Goal: Complete application form: Complete application form

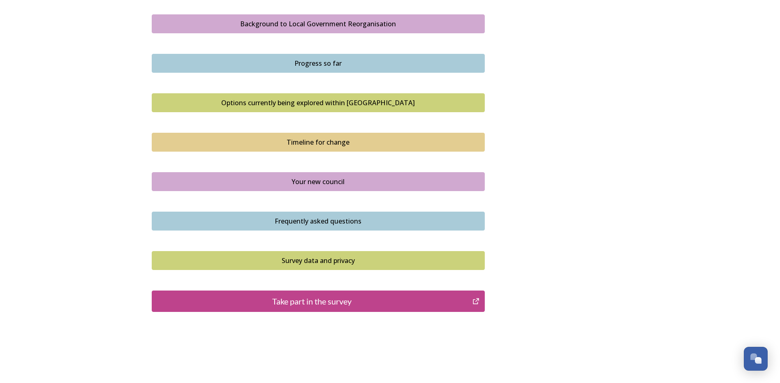
scroll to position [502, 0]
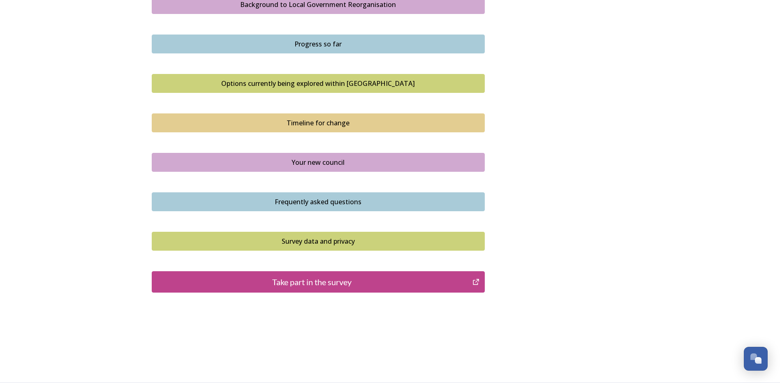
click at [358, 281] on div "Take part in the survey" at bounding box center [312, 282] width 312 height 12
click at [339, 275] on button "Take part in the survey" at bounding box center [318, 282] width 333 height 21
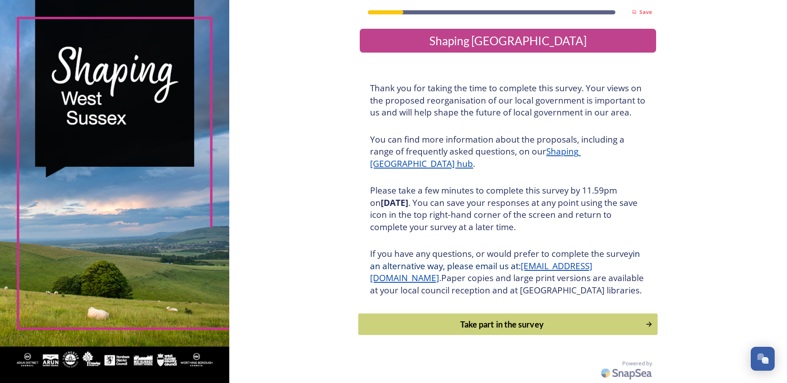
click at [472, 331] on div "Take part in the survey" at bounding box center [502, 324] width 278 height 12
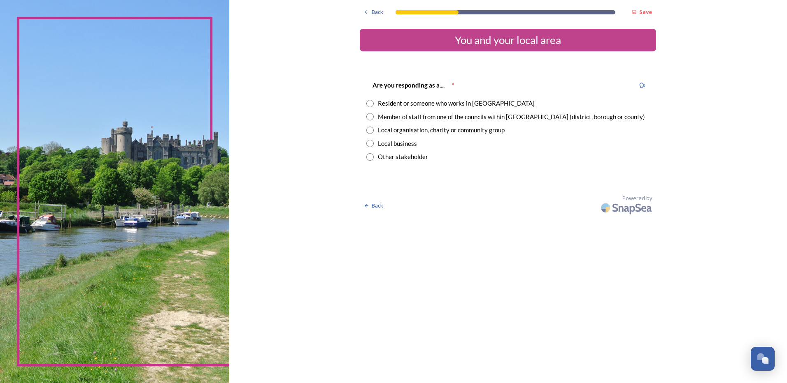
click at [369, 118] on input "radio" at bounding box center [369, 116] width 7 height 7
radio input "true"
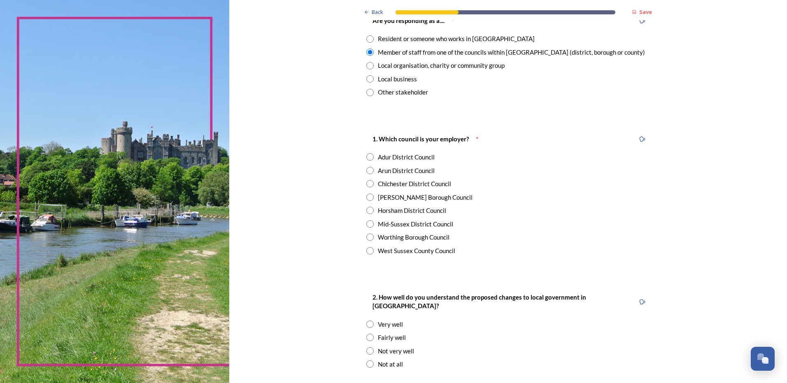
scroll to position [68, 0]
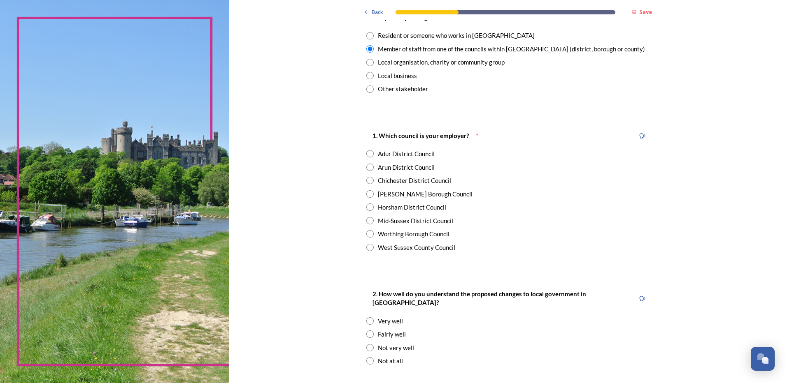
click at [369, 247] on input "radio" at bounding box center [369, 247] width 7 height 7
radio input "true"
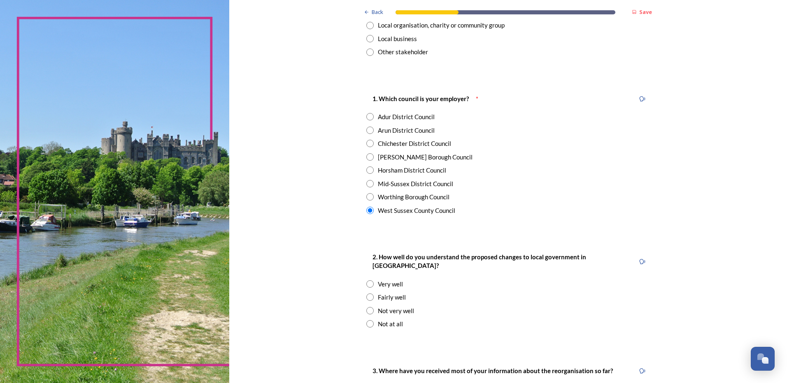
scroll to position [169, 0]
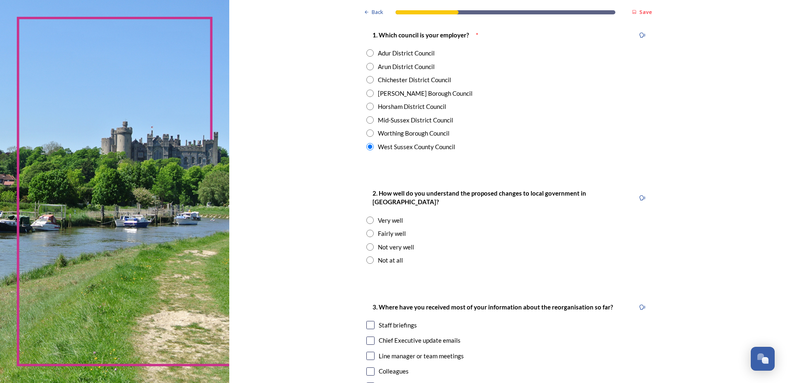
drag, startPoint x: 366, startPoint y: 237, endPoint x: 421, endPoint y: 243, distance: 55.5
click at [366, 244] on input "radio" at bounding box center [369, 247] width 7 height 7
radio input "true"
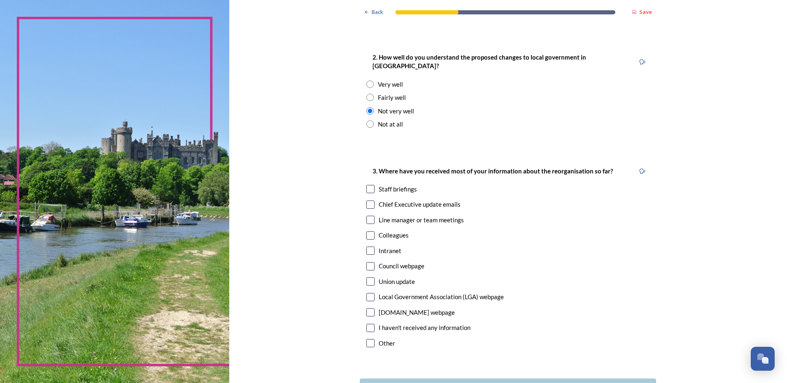
scroll to position [304, 0]
click at [366, 186] on input "checkbox" at bounding box center [370, 190] width 8 height 8
checkbox input "true"
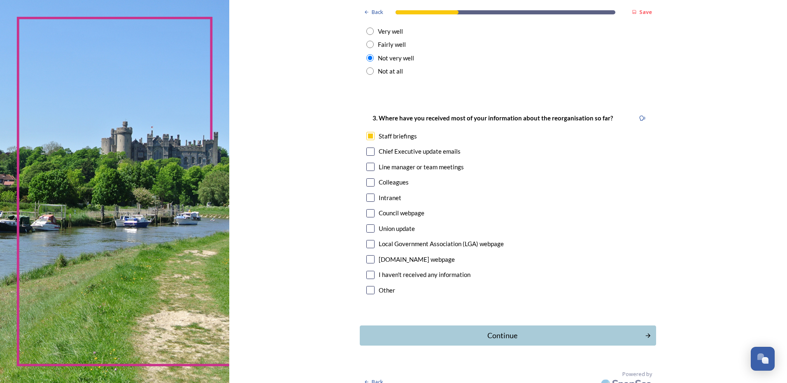
scroll to position [358, 0]
click at [504, 331] on div "Continue" at bounding box center [502, 336] width 279 height 11
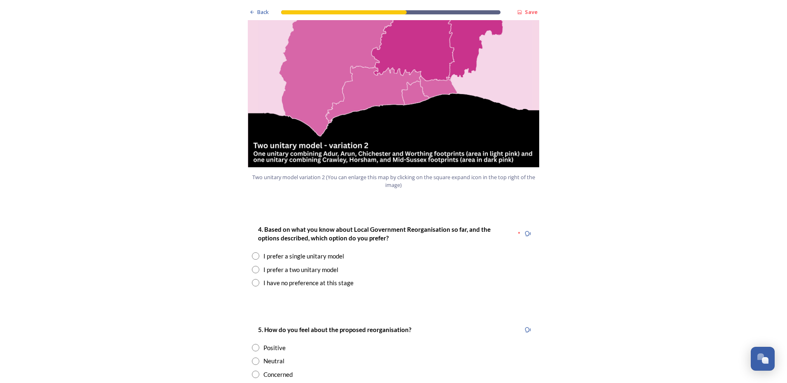
scroll to position [928, 0]
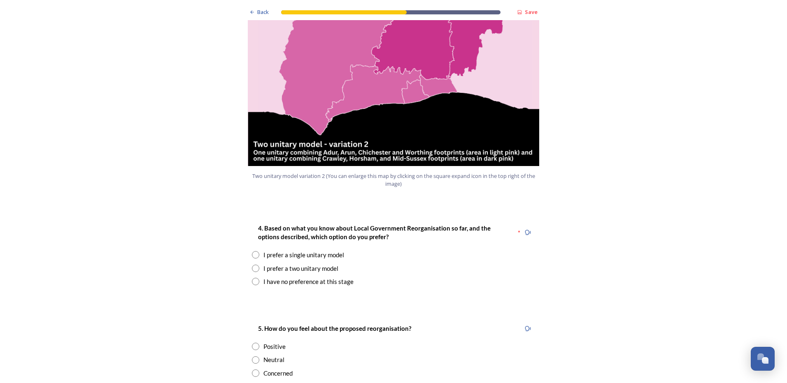
click at [252, 265] on input "radio" at bounding box center [255, 268] width 7 height 7
radio input "true"
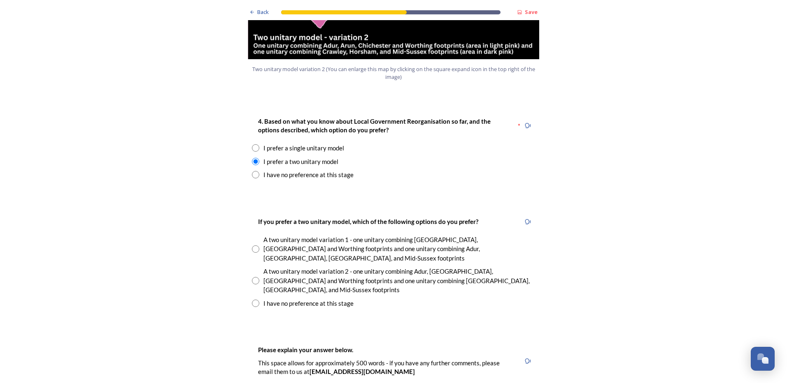
scroll to position [1037, 0]
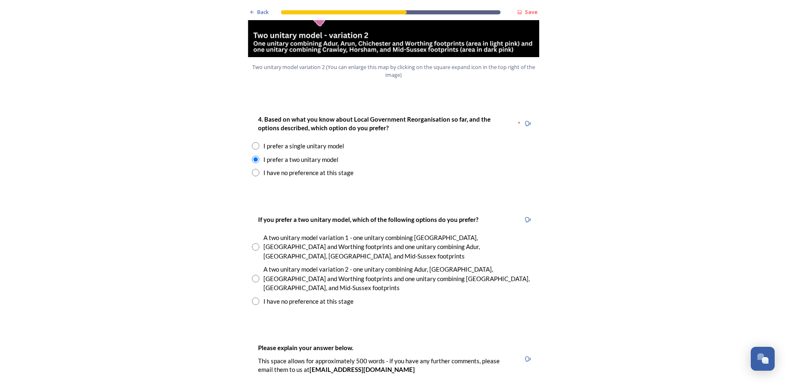
click at [255, 275] on input "radio" at bounding box center [255, 278] width 7 height 7
radio input "true"
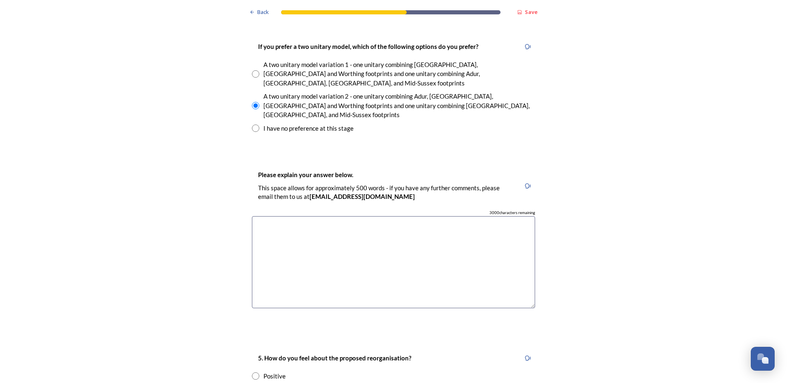
scroll to position [1210, 0]
click at [381, 217] on textarea at bounding box center [393, 263] width 283 height 93
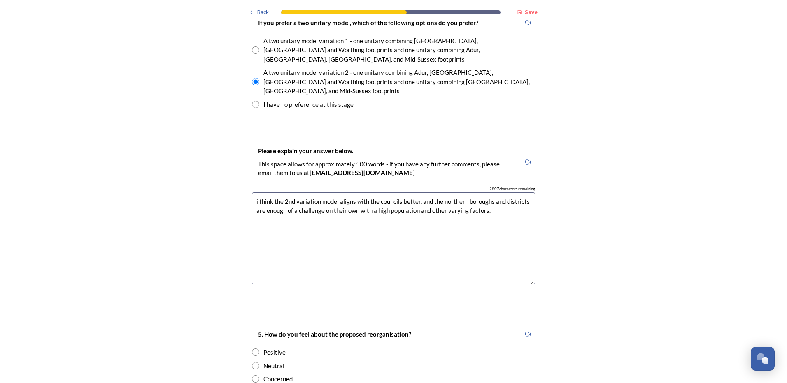
scroll to position [1337, 0]
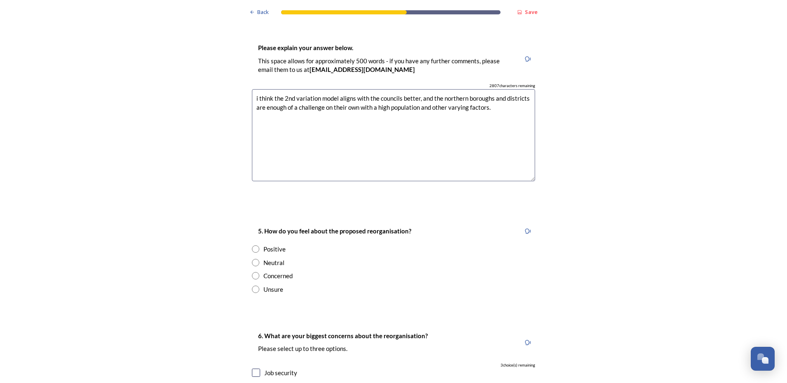
type textarea "i think the 2nd variation model aligns with the councils better, and the northe…"
click at [252, 272] on input "radio" at bounding box center [255, 275] width 7 height 7
radio input "true"
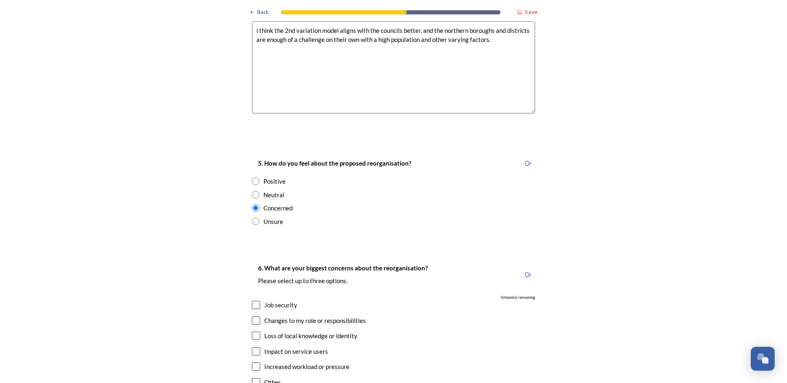
scroll to position [1432, 0]
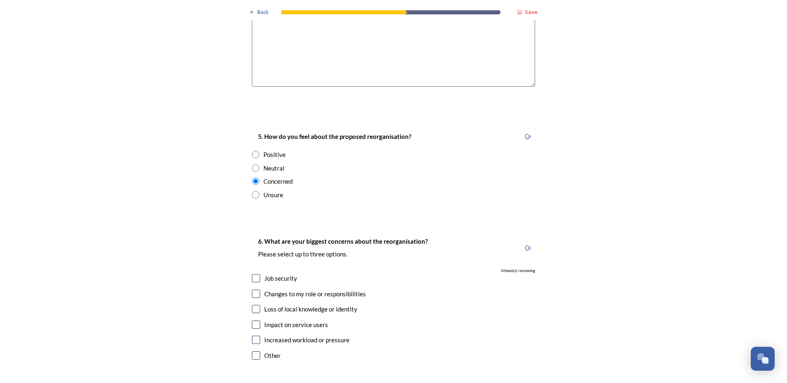
click at [255, 274] on input "checkbox" at bounding box center [256, 278] width 8 height 8
checkbox input "true"
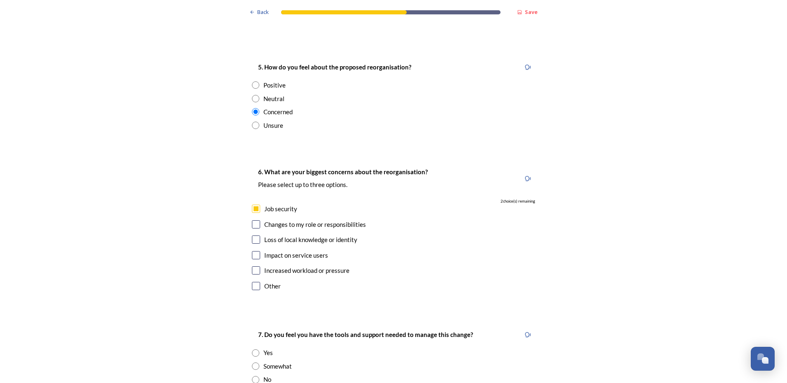
scroll to position [1504, 0]
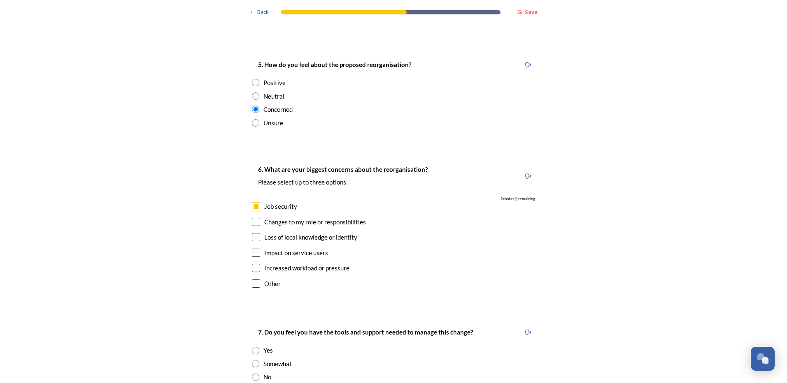
click at [252, 218] on input "checkbox" at bounding box center [256, 222] width 8 height 8
checkbox input "true"
click at [254, 233] on input "checkbox" at bounding box center [256, 237] width 8 height 8
checkbox input "true"
click at [253, 249] on input "checkbox" at bounding box center [256, 253] width 8 height 8
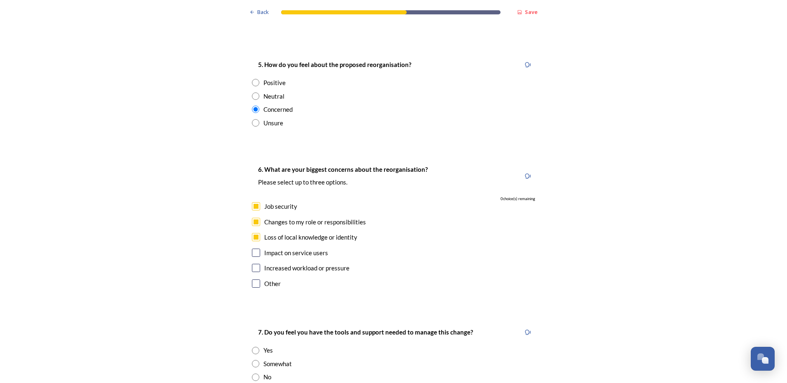
checkbox input "false"
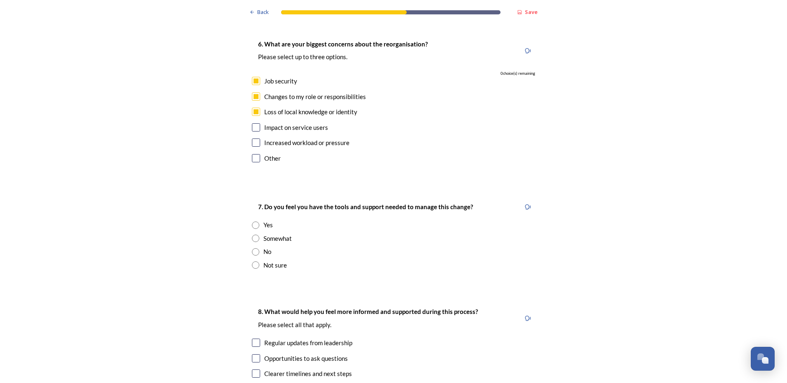
scroll to position [1679, 0]
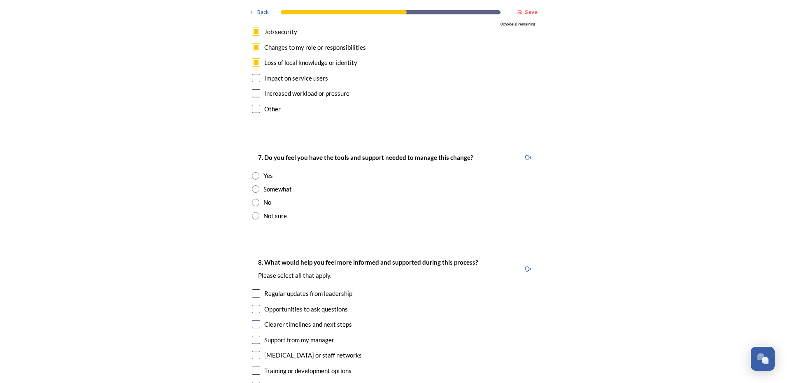
click at [253, 212] on input "radio" at bounding box center [255, 215] width 7 height 7
radio input "true"
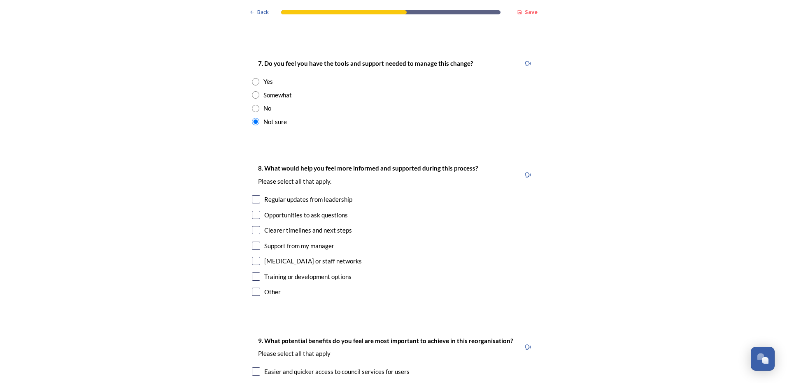
scroll to position [1773, 0]
click at [254, 195] on input "checkbox" at bounding box center [256, 199] width 8 height 8
checkbox input "true"
click at [253, 241] on input "checkbox" at bounding box center [256, 245] width 8 height 8
checkbox input "true"
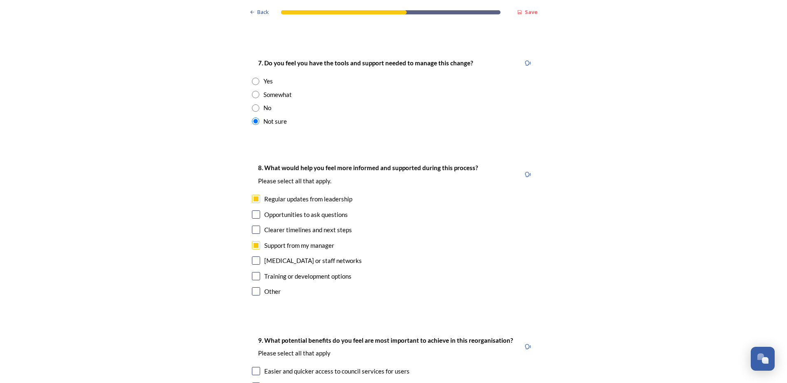
click at [252, 272] on input "checkbox" at bounding box center [256, 276] width 8 height 8
checkbox input "true"
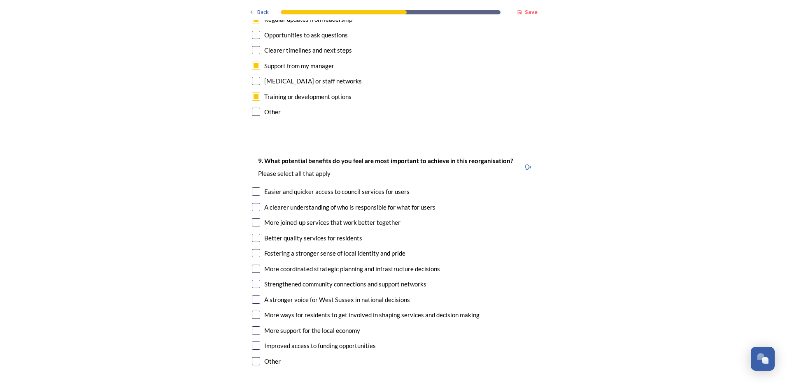
scroll to position [1954, 0]
click at [252, 202] on input "checkbox" at bounding box center [256, 206] width 8 height 8
checkbox input "true"
click at [252, 264] on input "checkbox" at bounding box center [256, 268] width 8 height 8
checkbox input "true"
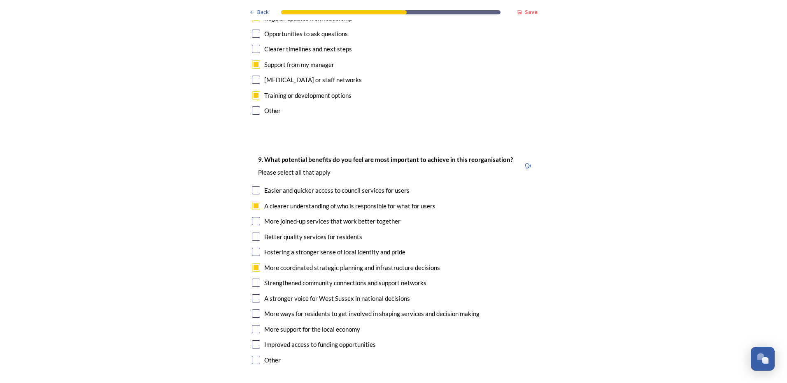
click at [255, 295] on input "checkbox" at bounding box center [256, 299] width 8 height 8
checkbox input "true"
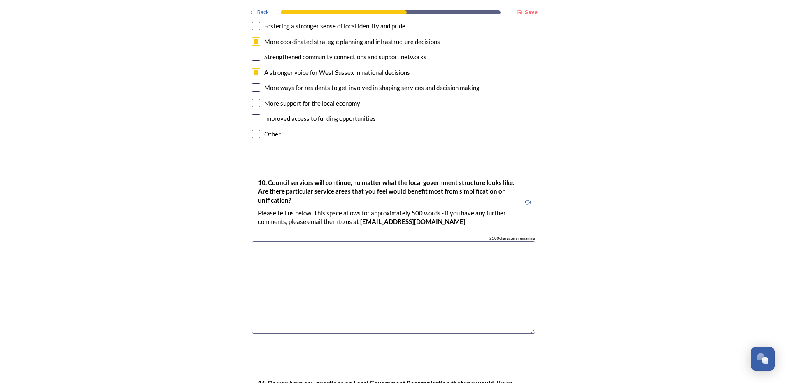
scroll to position [2178, 0]
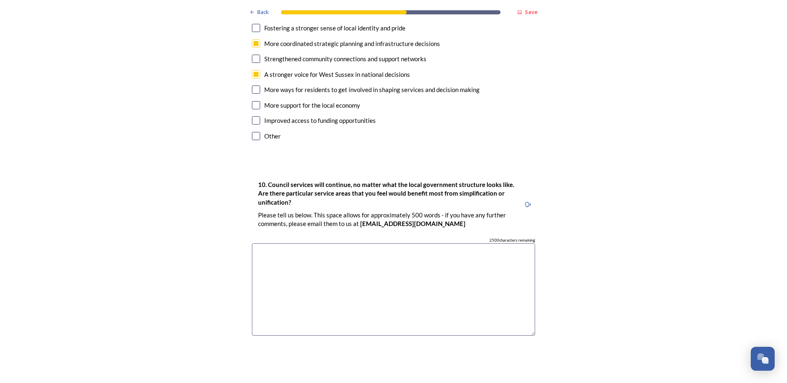
click at [420, 244] on textarea at bounding box center [393, 290] width 283 height 93
type textarea "i"
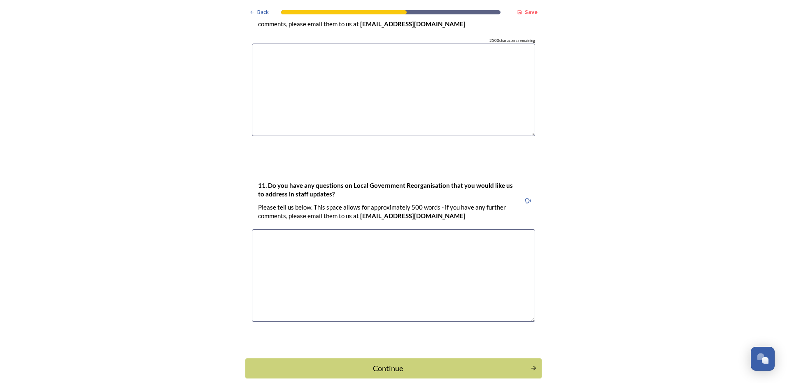
scroll to position [2379, 0]
click at [438, 229] on textarea at bounding box center [393, 275] width 283 height 93
type textarea "just mainly how it will impact the service we work in"
click at [392, 362] on div "Continue" at bounding box center [387, 367] width 279 height 11
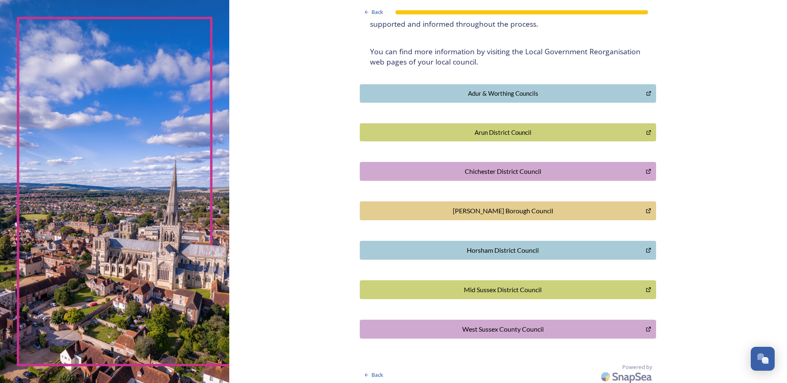
scroll to position [146, 0]
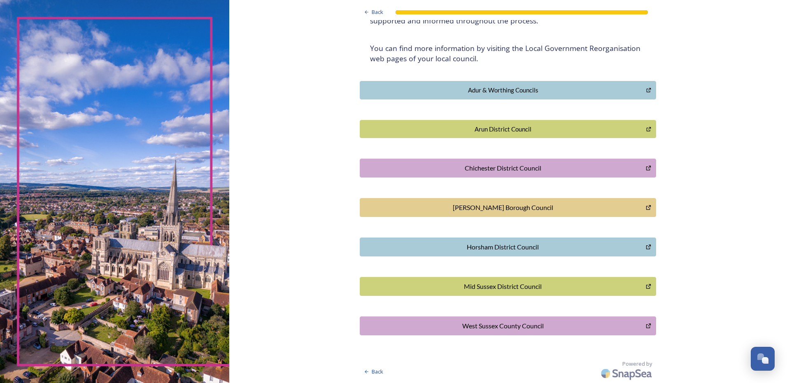
click at [558, 246] on div "Horsham District Council" at bounding box center [502, 247] width 277 height 10
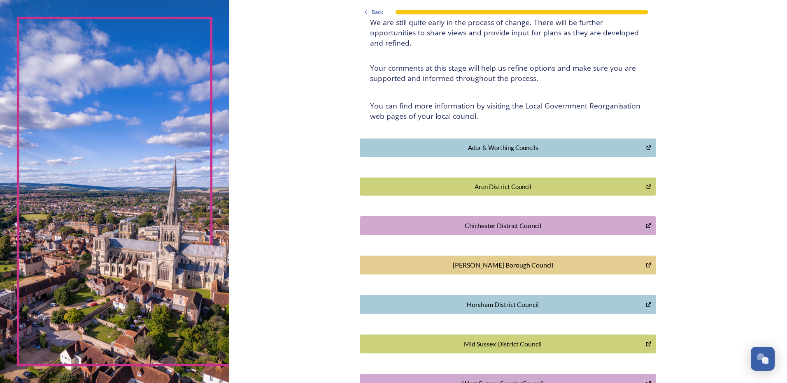
scroll to position [0, 0]
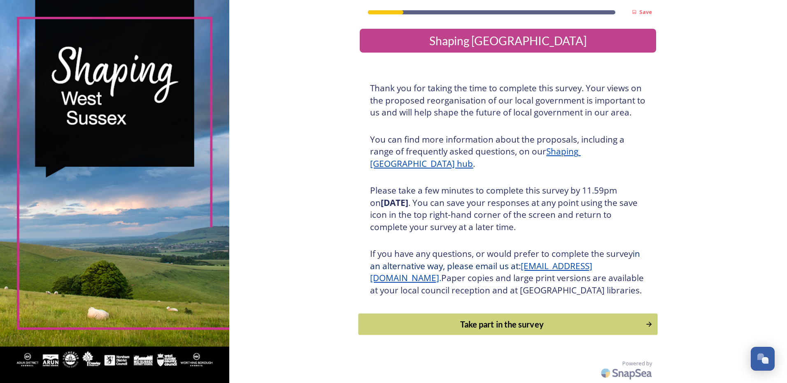
click at [511, 331] on div "Take part in the survey" at bounding box center [502, 324] width 278 height 12
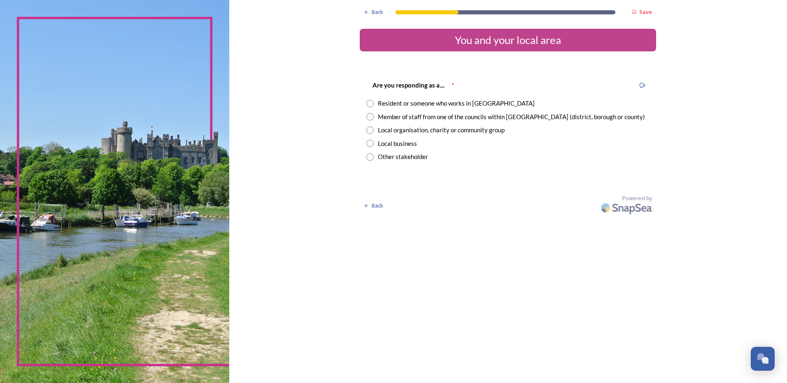
click at [371, 101] on input "radio" at bounding box center [369, 103] width 7 height 7
radio input "true"
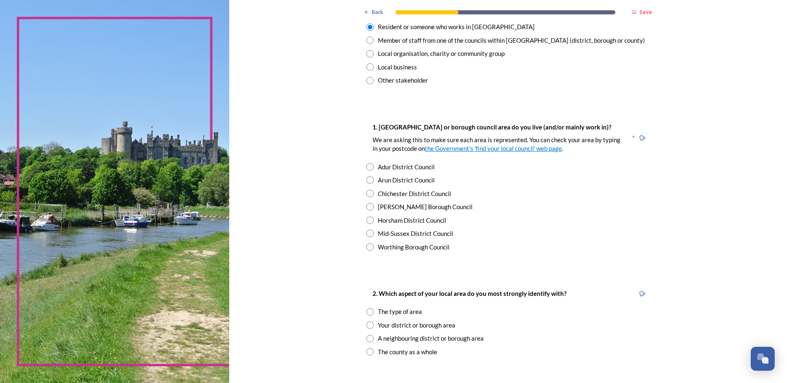
scroll to position [78, 0]
click at [369, 216] on input "radio" at bounding box center [369, 218] width 7 height 7
radio input "true"
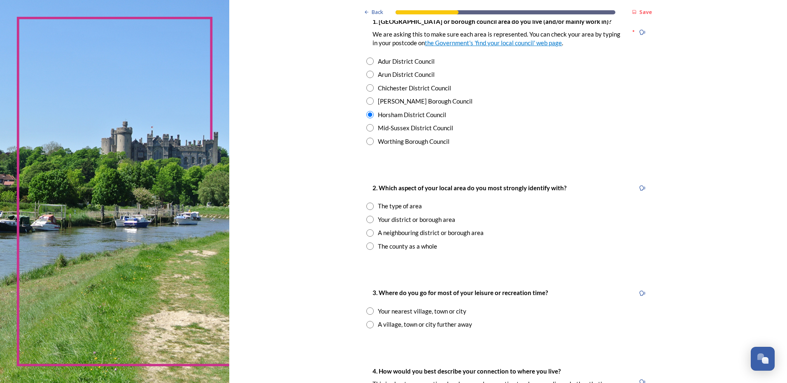
scroll to position [193, 0]
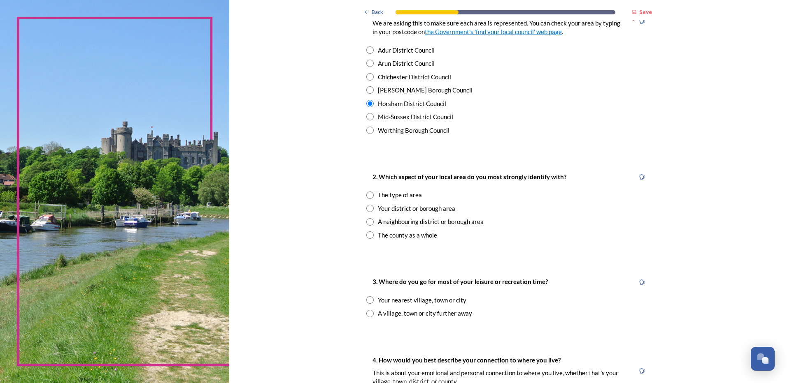
click at [366, 207] on input "radio" at bounding box center [369, 208] width 7 height 7
radio input "true"
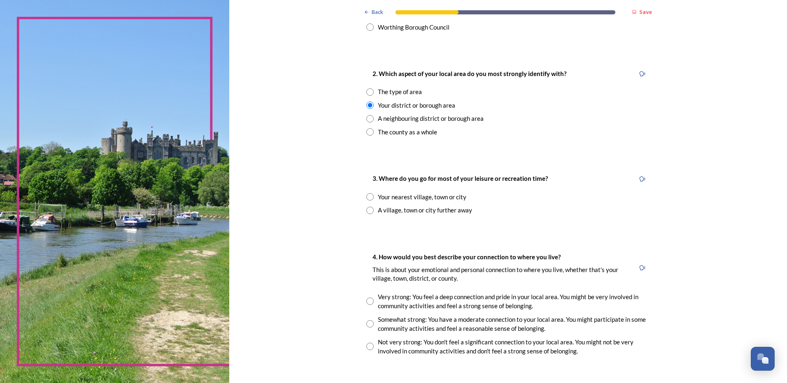
scroll to position [309, 0]
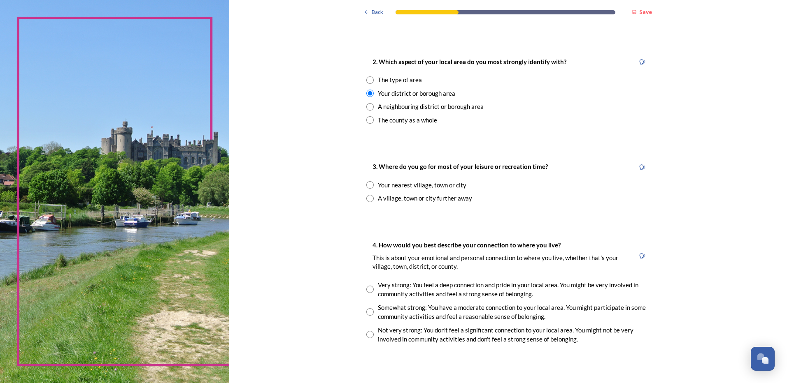
click at [367, 186] on input "radio" at bounding box center [369, 184] width 7 height 7
radio input "true"
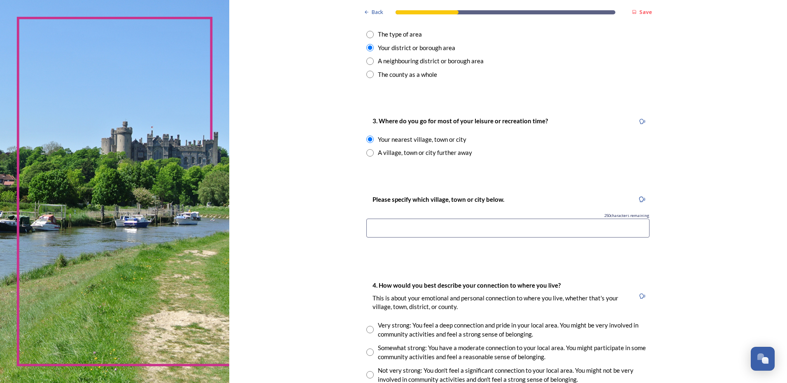
scroll to position [366, 0]
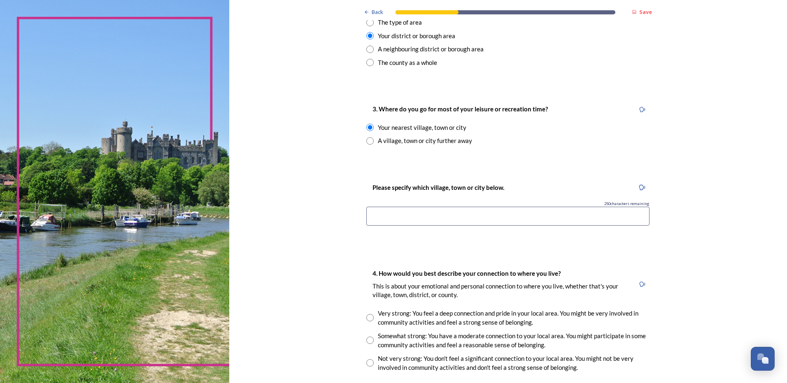
click at [423, 216] on input at bounding box center [507, 216] width 283 height 19
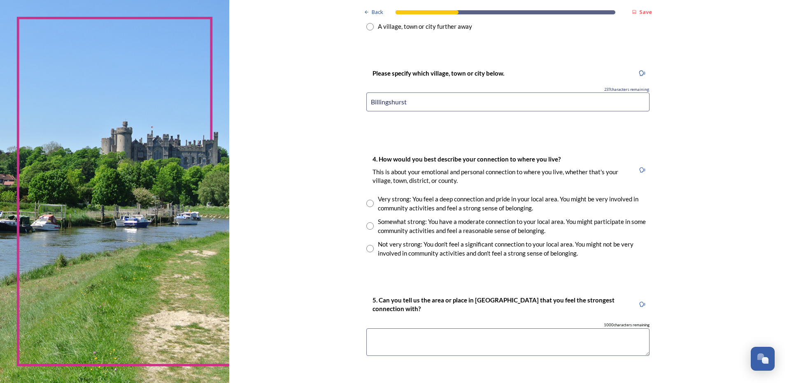
scroll to position [485, 0]
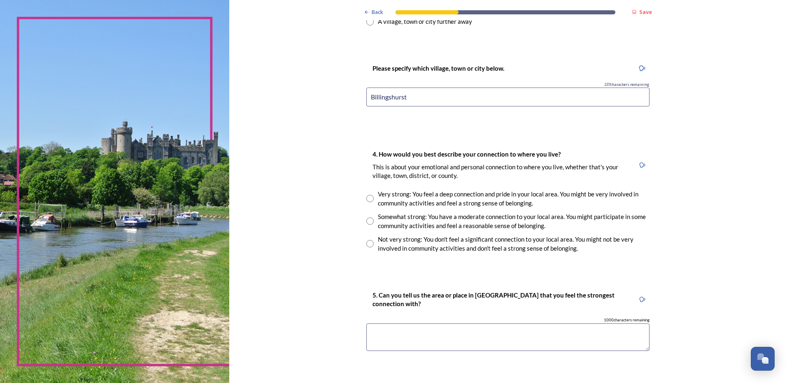
type input "Billingshurst"
click at [366, 222] on input "radio" at bounding box center [369, 221] width 7 height 7
radio input "true"
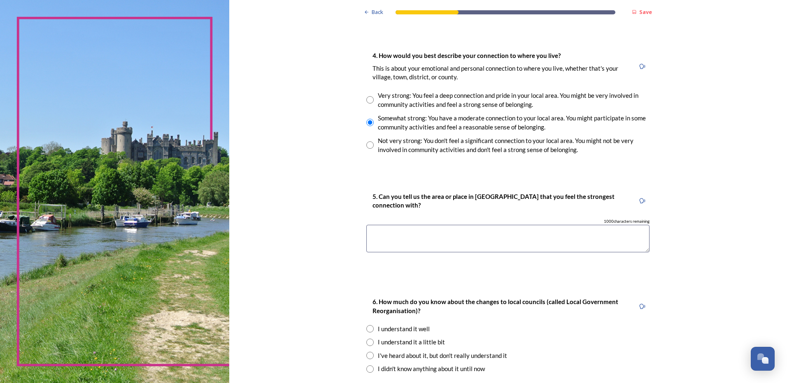
scroll to position [597, 0]
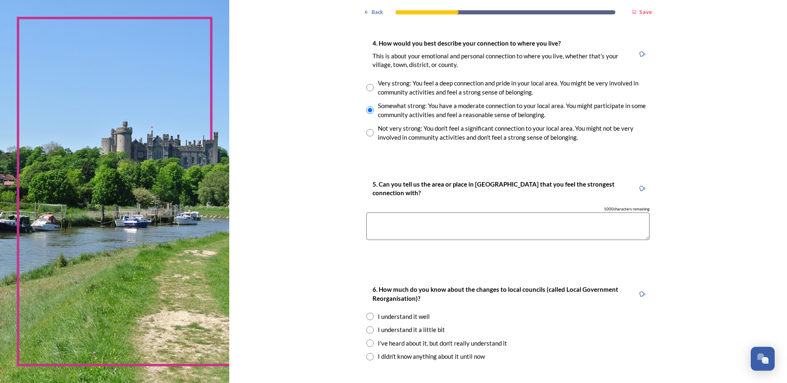
click at [471, 223] on textarea at bounding box center [507, 227] width 283 height 28
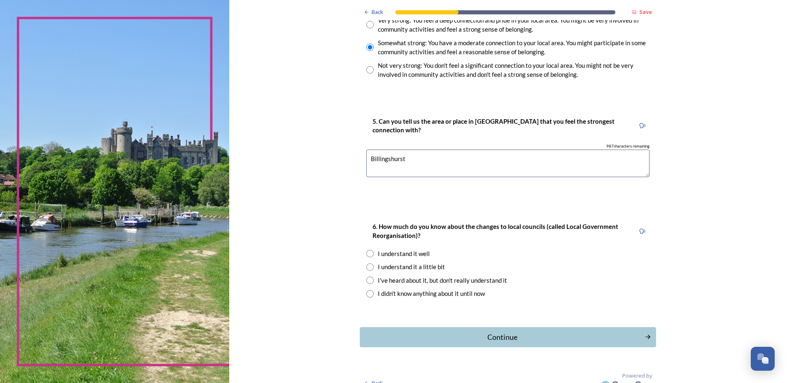
scroll to position [671, 0]
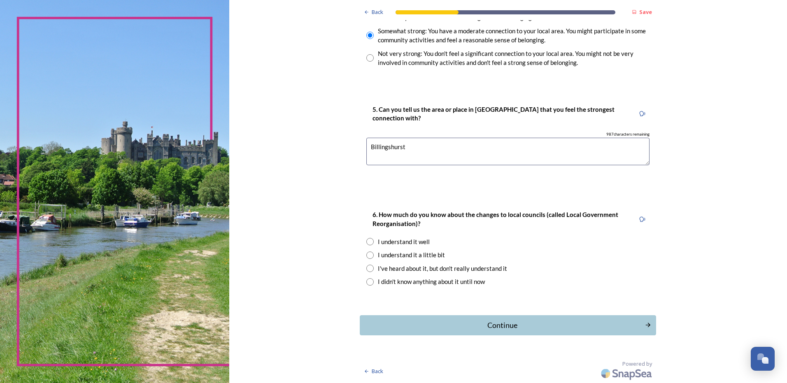
type textarea "Billingshurst"
click at [369, 255] on input "radio" at bounding box center [369, 255] width 7 height 7
radio input "true"
click at [451, 330] on div "Continue" at bounding box center [502, 325] width 279 height 11
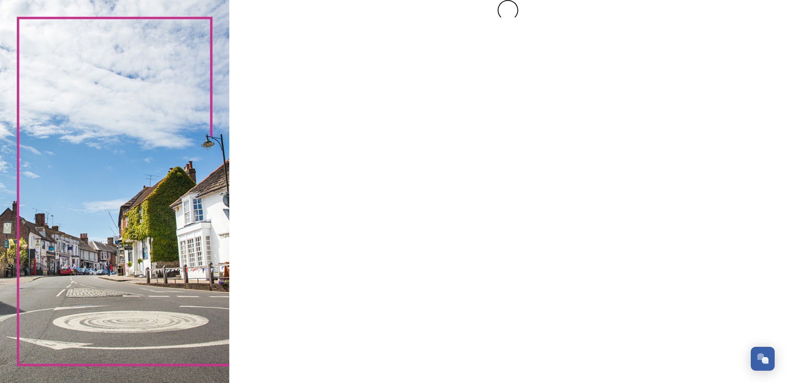
scroll to position [0, 0]
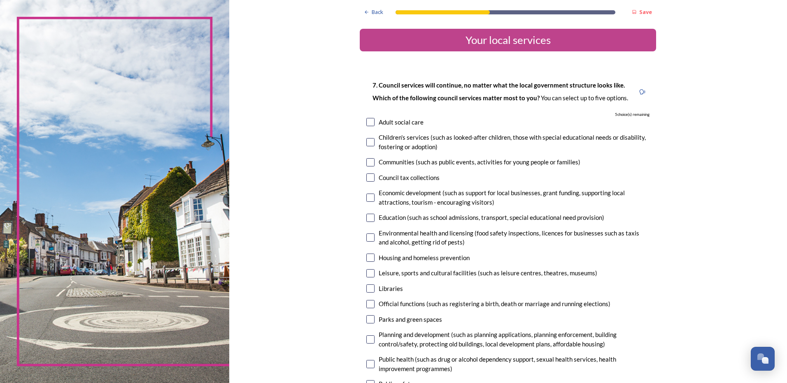
click at [370, 164] on input "checkbox" at bounding box center [370, 162] width 8 height 8
checkbox input "true"
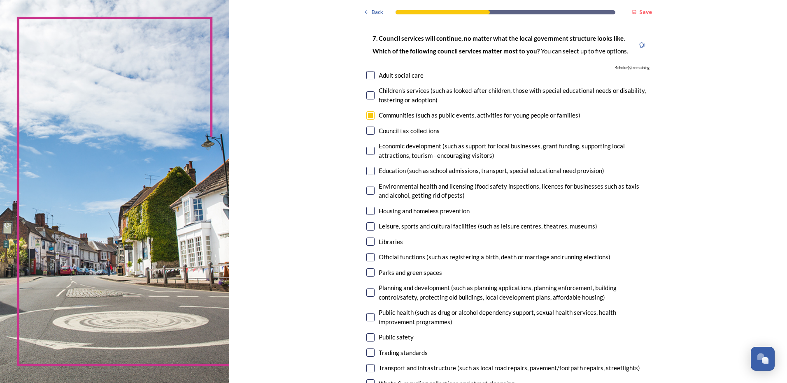
scroll to position [53, 0]
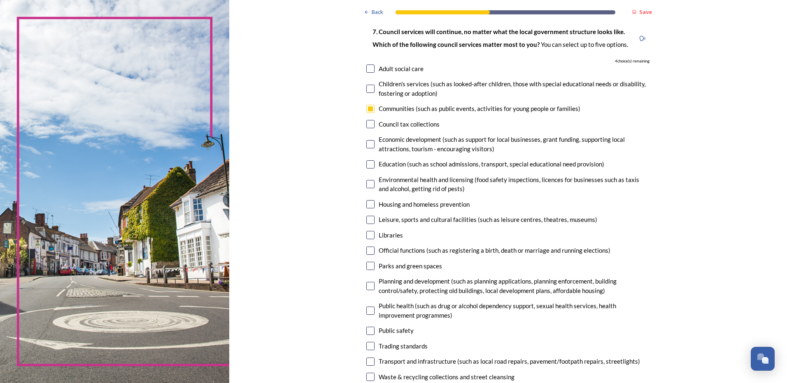
click at [368, 162] on input "checkbox" at bounding box center [370, 164] width 8 height 8
checkbox input "true"
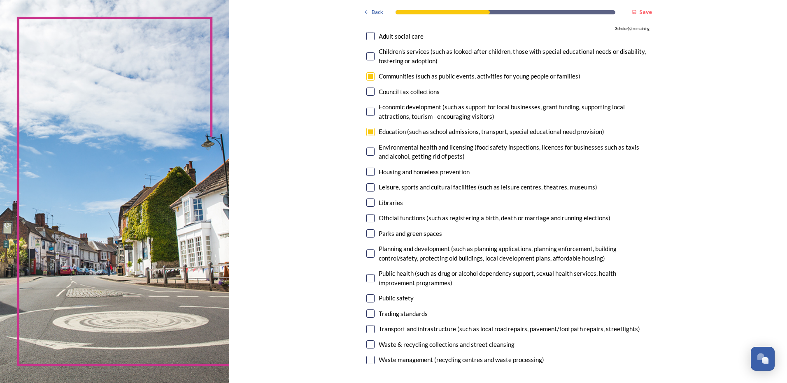
scroll to position [86, 0]
click at [366, 188] on input "checkbox" at bounding box center [370, 187] width 8 height 8
checkbox input "true"
click at [369, 218] on input "checkbox" at bounding box center [370, 218] width 8 height 8
checkbox input "true"
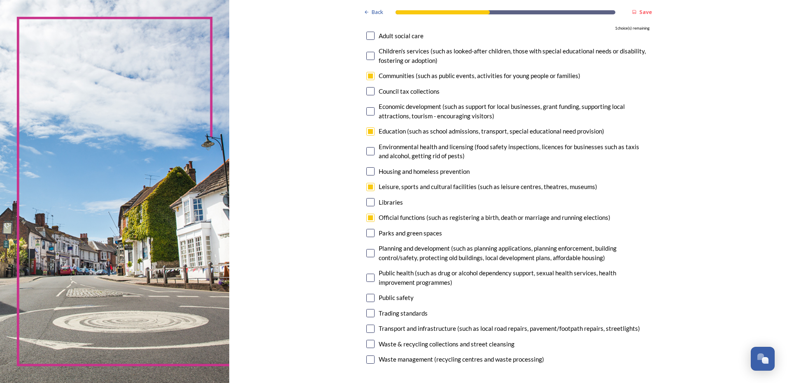
click at [368, 203] on input "checkbox" at bounding box center [370, 202] width 8 height 8
checkbox input "true"
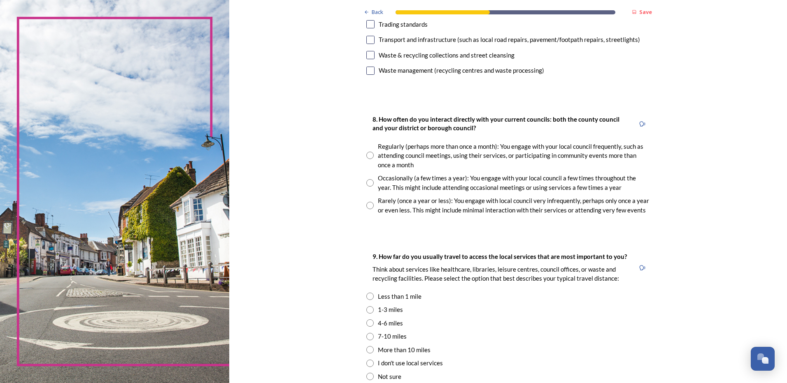
scroll to position [385, 0]
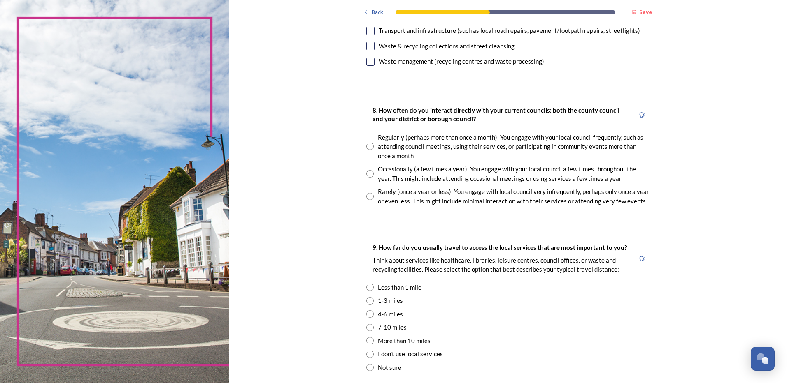
click at [366, 172] on input "radio" at bounding box center [369, 173] width 7 height 7
radio input "true"
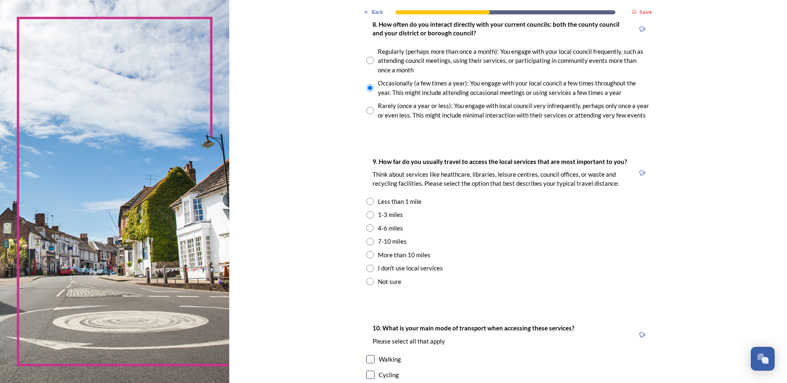
scroll to position [471, 0]
click at [368, 203] on input "radio" at bounding box center [369, 200] width 7 height 7
radio input "true"
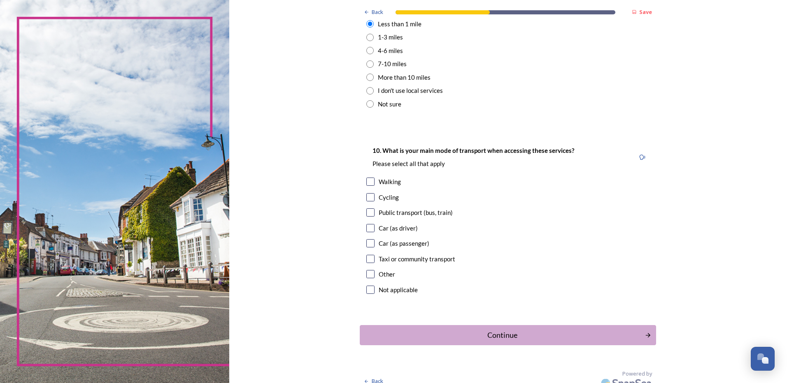
scroll to position [654, 0]
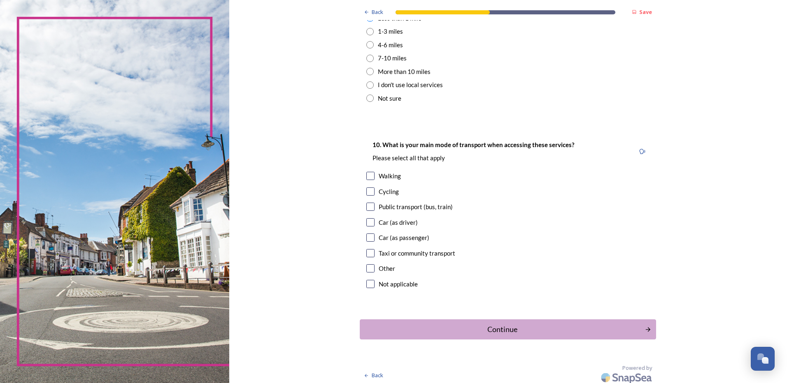
click at [369, 174] on input "checkbox" at bounding box center [370, 176] width 8 height 8
checkbox input "true"
click at [368, 219] on input "checkbox" at bounding box center [370, 222] width 8 height 8
checkbox input "true"
click at [472, 332] on div "Continue" at bounding box center [502, 329] width 279 height 11
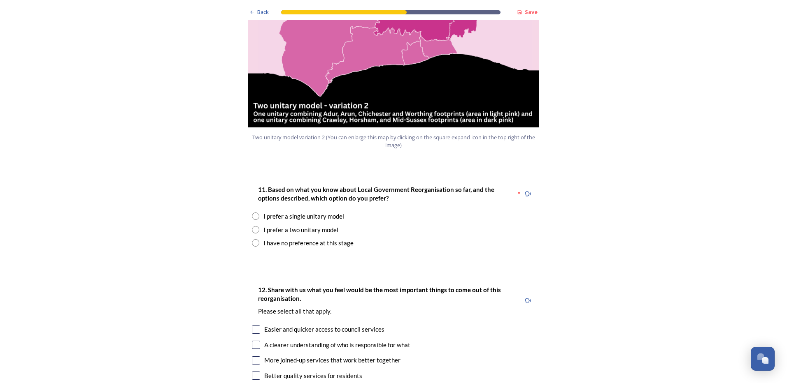
scroll to position [1002, 0]
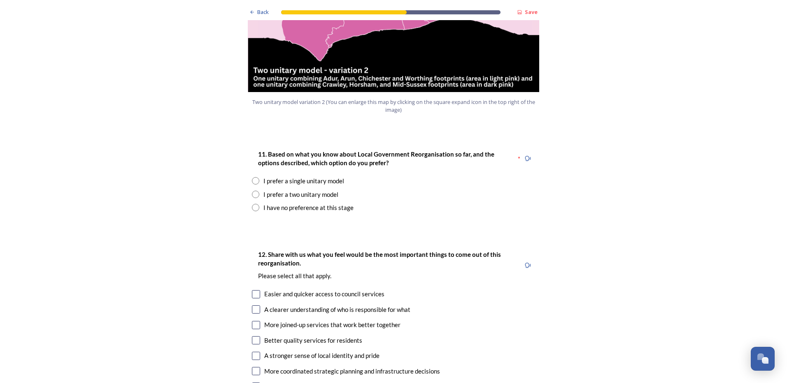
click at [253, 191] on input "radio" at bounding box center [255, 194] width 7 height 7
radio input "true"
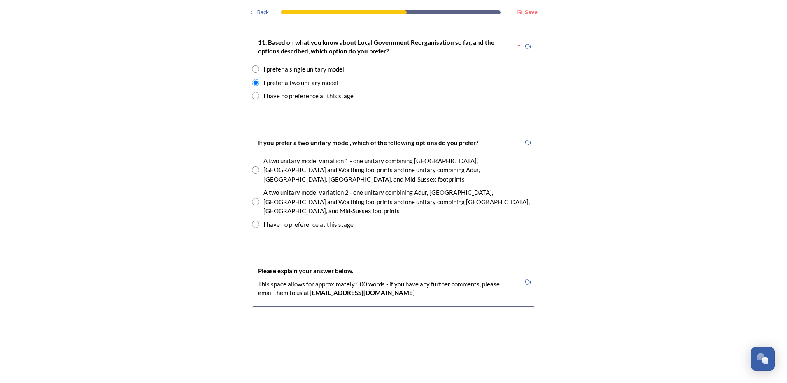
scroll to position [1115, 0]
click at [255, 197] on input "radio" at bounding box center [255, 200] width 7 height 7
radio input "true"
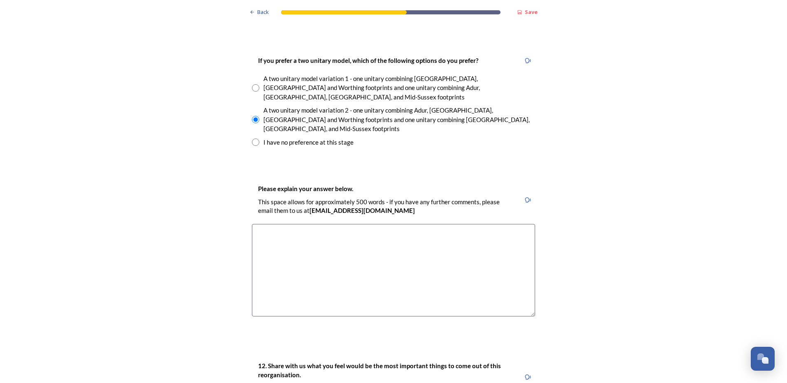
scroll to position [1234, 0]
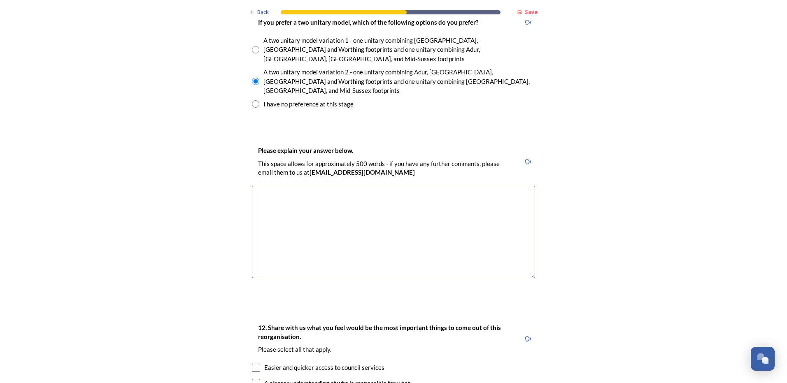
click at [387, 206] on textarea at bounding box center [393, 232] width 283 height 93
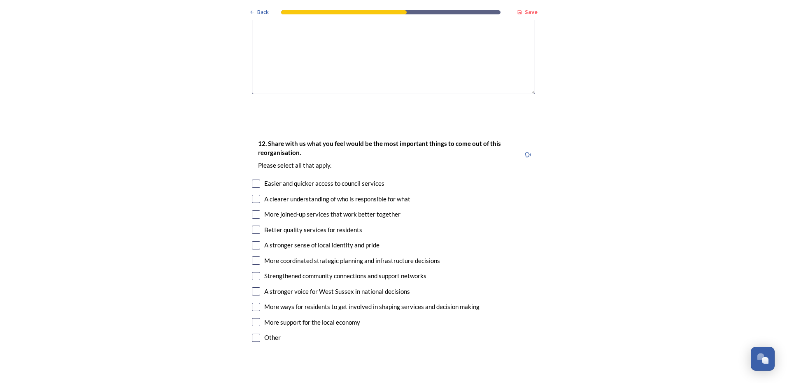
scroll to position [1419, 0]
type textarea "i think this is a better fit"
click at [253, 194] on input "checkbox" at bounding box center [256, 198] width 8 height 8
checkbox input "true"
click at [253, 210] on input "checkbox" at bounding box center [256, 214] width 8 height 8
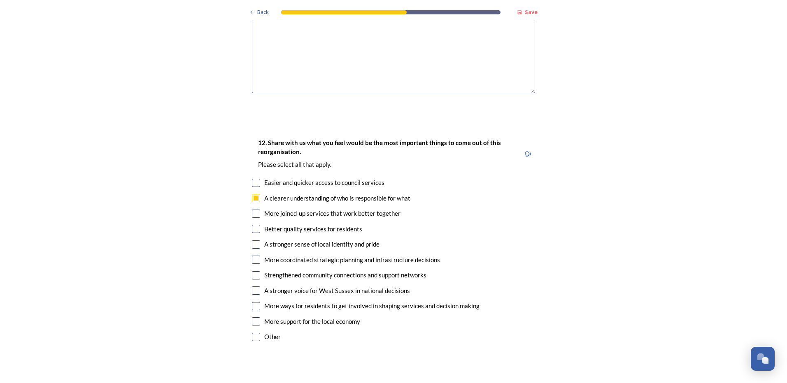
checkbox input "true"
click at [254, 287] on input "checkbox" at bounding box center [256, 291] width 8 height 8
checkbox input "true"
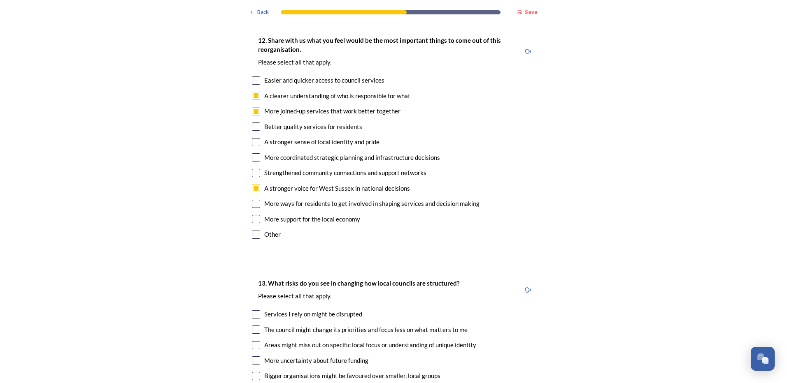
scroll to position [1522, 0]
click at [253, 215] on input "checkbox" at bounding box center [256, 219] width 8 height 8
checkbox input "true"
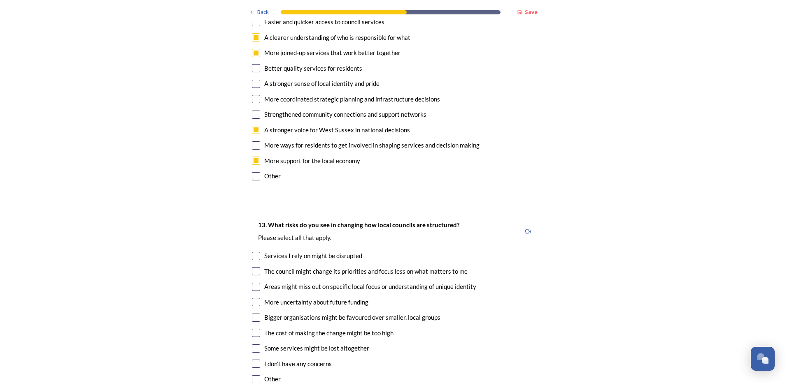
scroll to position [1644, 0]
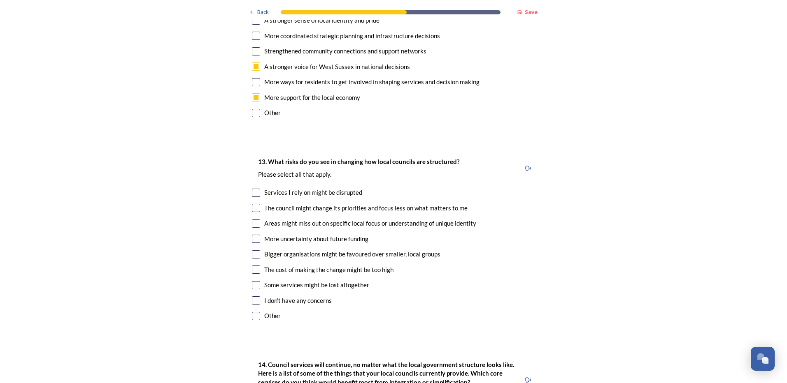
click at [252, 78] on input "checkbox" at bounding box center [256, 82] width 8 height 8
checkbox input "true"
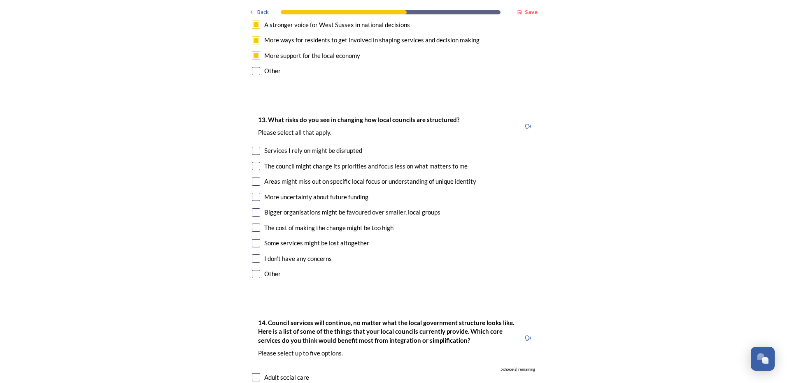
scroll to position [1687, 0]
click at [255, 161] on input "checkbox" at bounding box center [256, 165] width 8 height 8
checkbox input "true"
click at [254, 176] on input "checkbox" at bounding box center [256, 180] width 8 height 8
checkbox input "true"
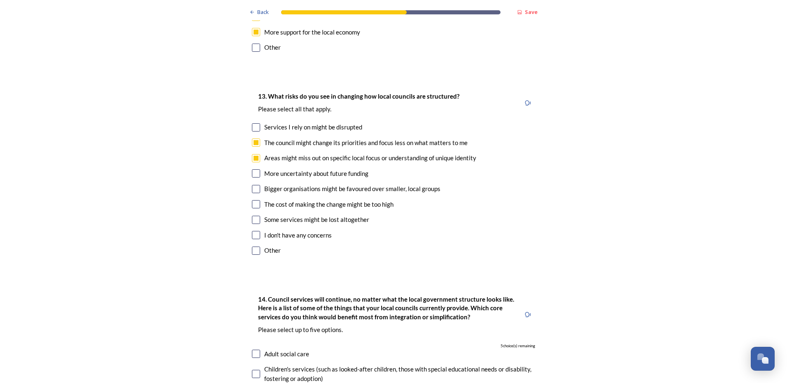
scroll to position [1709, 0]
click at [257, 216] on input "checkbox" at bounding box center [256, 220] width 8 height 8
checkbox input "true"
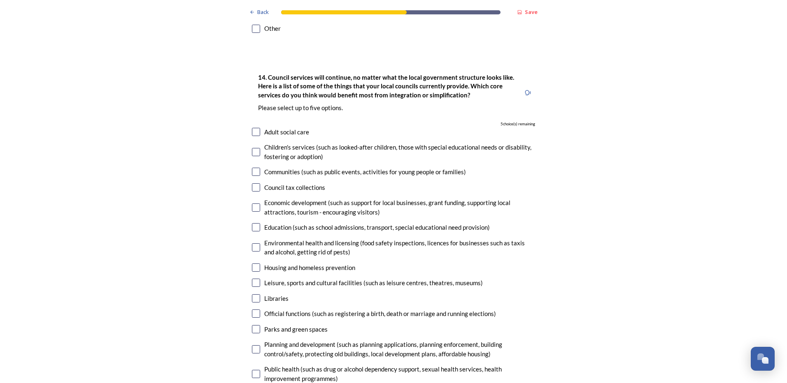
scroll to position [1932, 0]
click at [253, 167] on input "checkbox" at bounding box center [256, 171] width 8 height 8
checkbox input "true"
click at [254, 223] on input "checkbox" at bounding box center [256, 227] width 8 height 8
checkbox input "true"
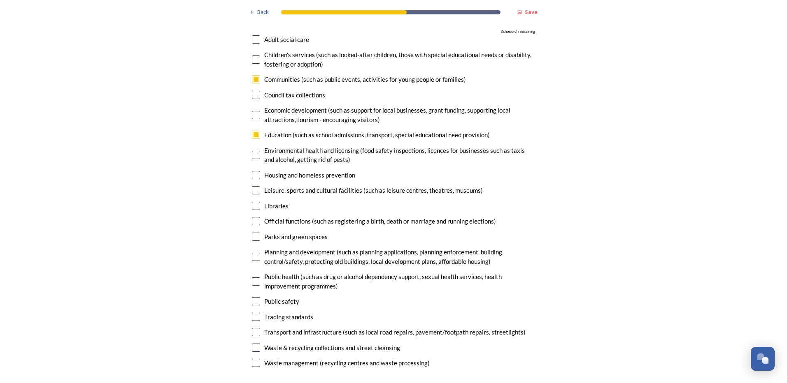
scroll to position [2024, 0]
click at [253, 202] on input "checkbox" at bounding box center [256, 206] width 8 height 8
checkbox input "true"
click at [253, 217] on input "checkbox" at bounding box center [256, 221] width 8 height 8
checkbox input "true"
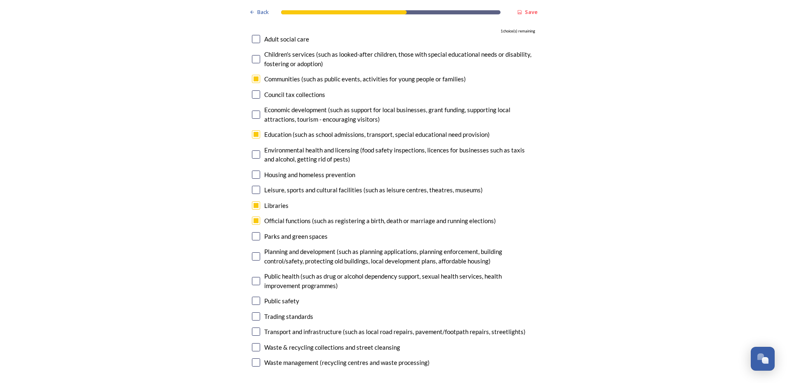
click at [255, 186] on input "checkbox" at bounding box center [256, 190] width 8 height 8
checkbox input "true"
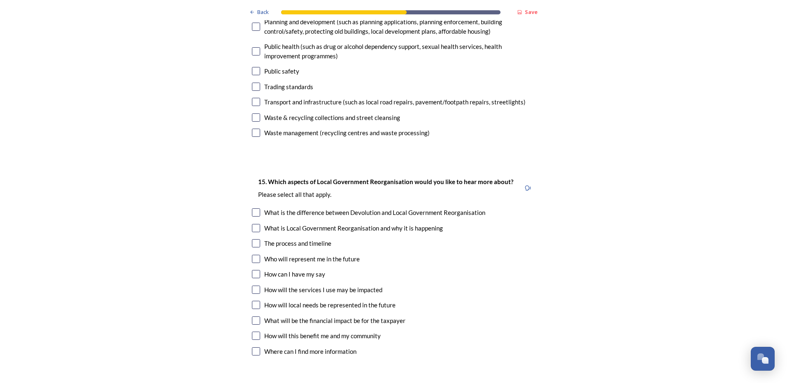
scroll to position [2257, 0]
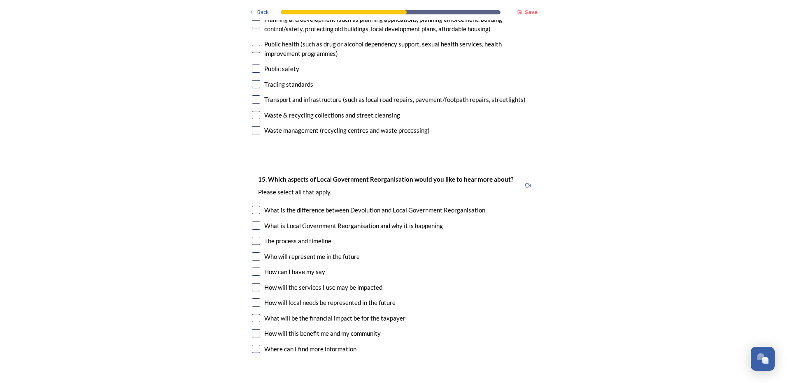
click at [254, 206] on input "checkbox" at bounding box center [256, 210] width 8 height 8
checkbox input "true"
click at [252, 237] on input "checkbox" at bounding box center [256, 241] width 8 height 8
checkbox input "true"
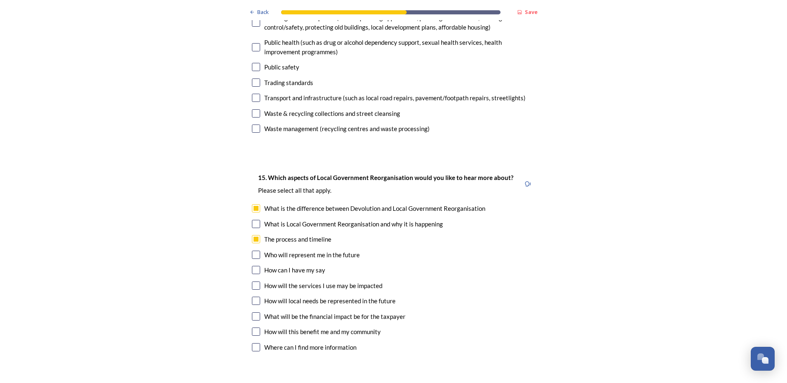
scroll to position [2259, 0]
click at [255, 327] on input "checkbox" at bounding box center [256, 331] width 8 height 8
checkbox input "true"
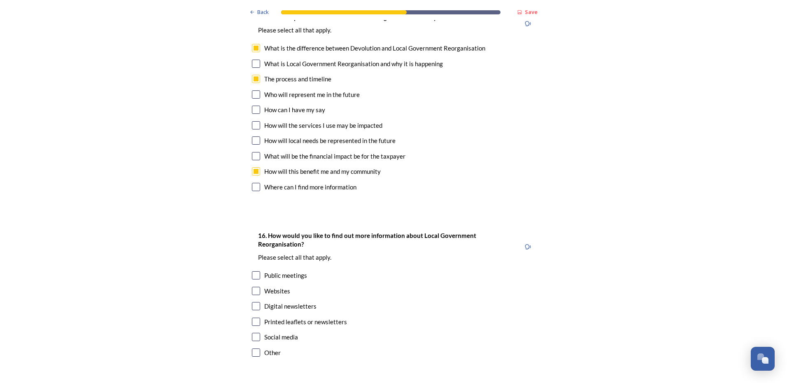
scroll to position [2449, 0]
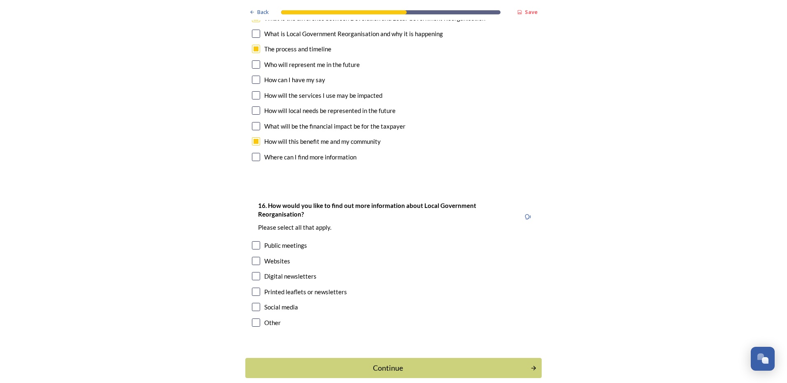
click at [254, 272] on input "checkbox" at bounding box center [256, 276] width 8 height 8
checkbox input "true"
click at [252, 241] on div "Public meetings" at bounding box center [393, 245] width 283 height 9
click at [252, 241] on input "checkbox" at bounding box center [256, 245] width 8 height 8
click at [253, 241] on input "checkbox" at bounding box center [256, 245] width 8 height 8
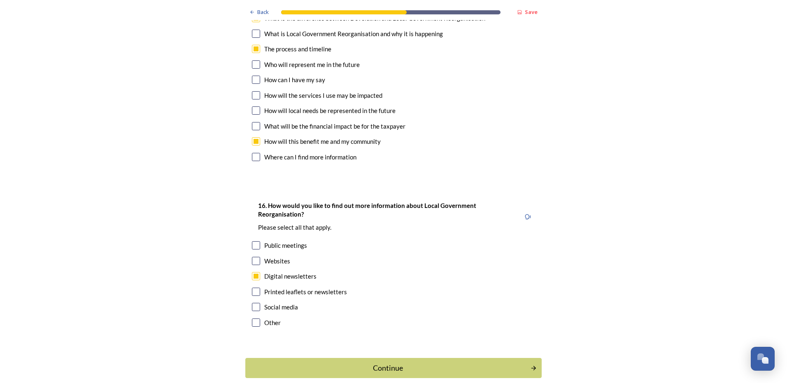
checkbox input "true"
click at [252, 257] on input "checkbox" at bounding box center [256, 261] width 8 height 8
checkbox input "true"
click at [374, 363] on div "Continue" at bounding box center [387, 368] width 279 height 11
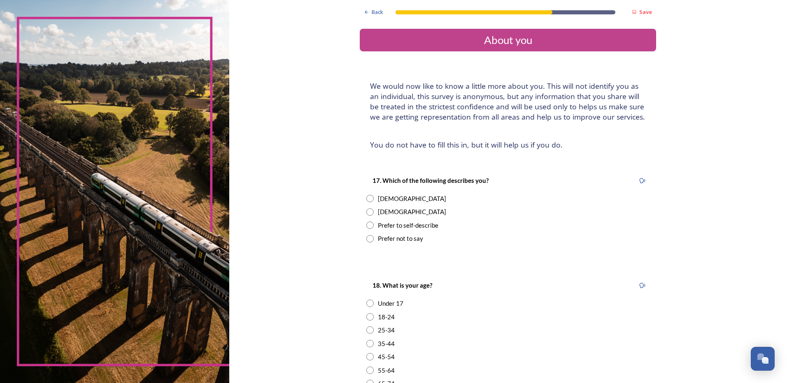
click at [367, 199] on input "radio" at bounding box center [369, 198] width 7 height 7
radio input "true"
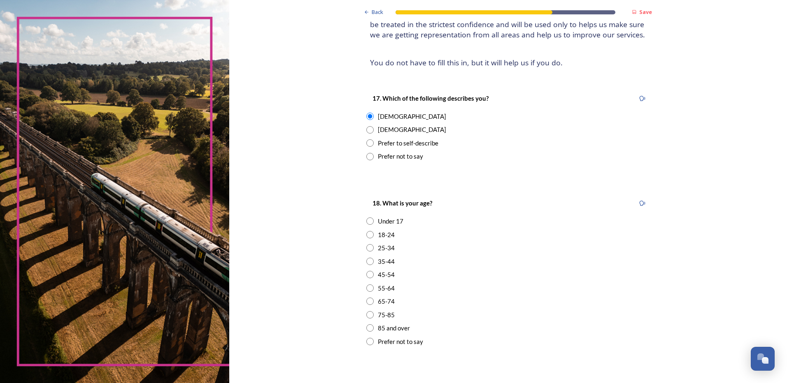
scroll to position [88, 0]
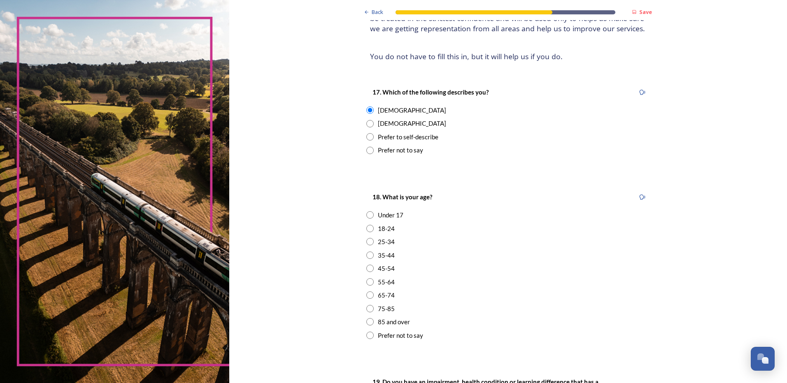
click at [367, 255] on input "radio" at bounding box center [369, 255] width 7 height 7
radio input "true"
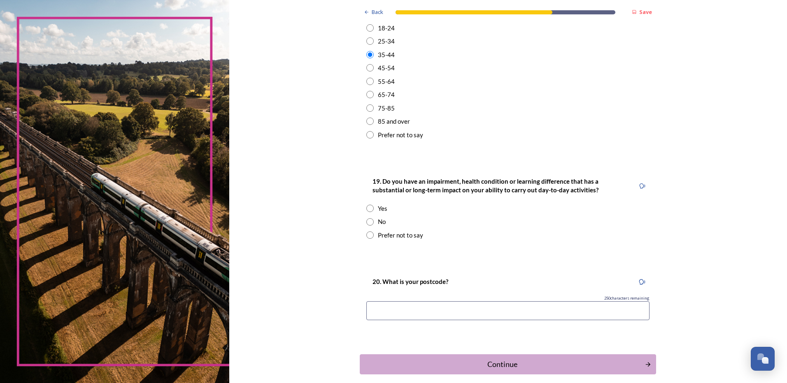
scroll to position [288, 0]
click at [369, 226] on input "radio" at bounding box center [369, 223] width 7 height 7
radio input "true"
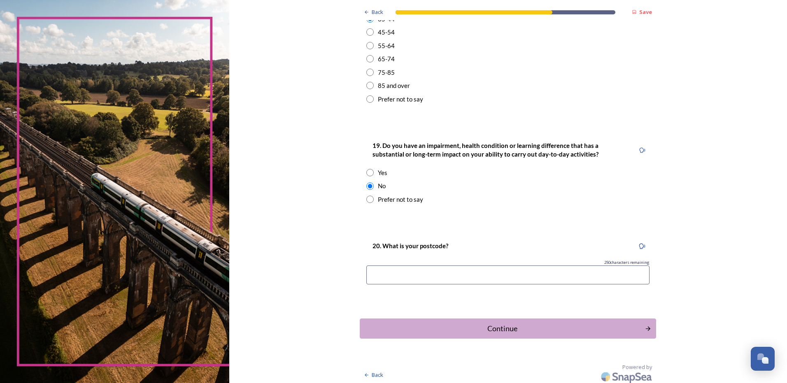
scroll to position [328, 0]
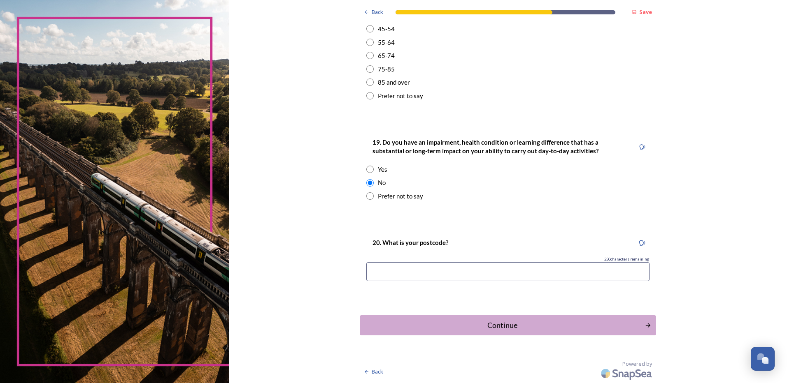
click at [431, 265] on input at bounding box center [507, 271] width 283 height 19
type input "RH14 9ZJ"
click at [501, 322] on div "Continue" at bounding box center [502, 325] width 279 height 11
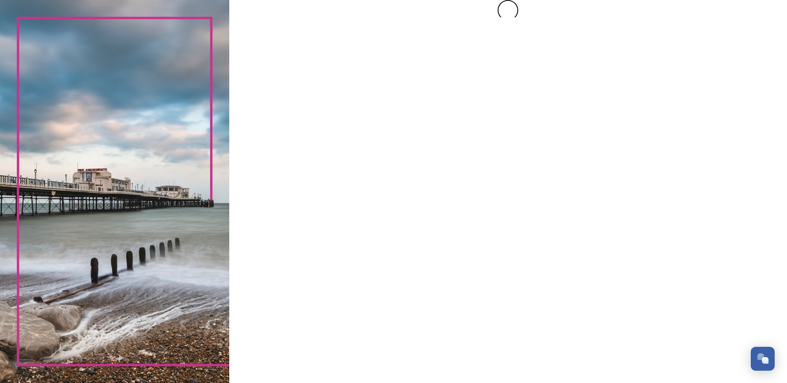
scroll to position [0, 0]
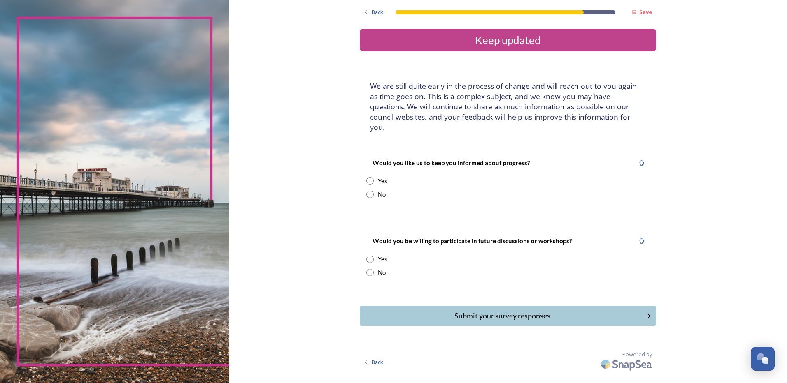
click at [370, 177] on input "radio" at bounding box center [369, 180] width 7 height 7
radio input "true"
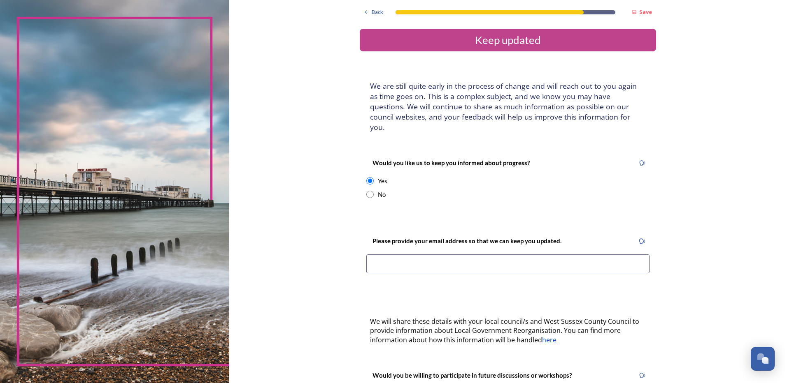
click at [417, 255] on input at bounding box center [507, 264] width 283 height 19
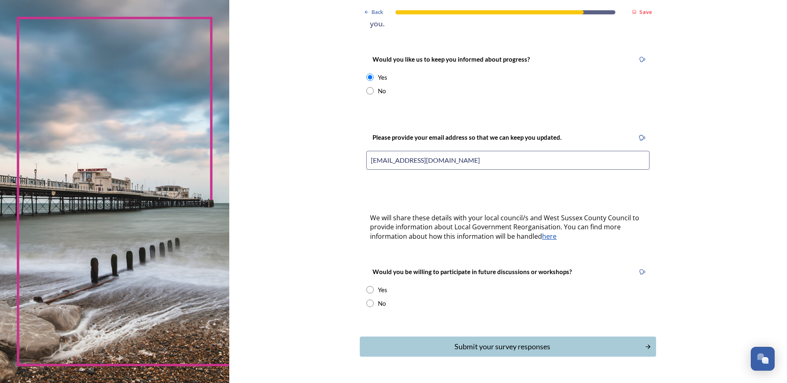
scroll to position [102, 0]
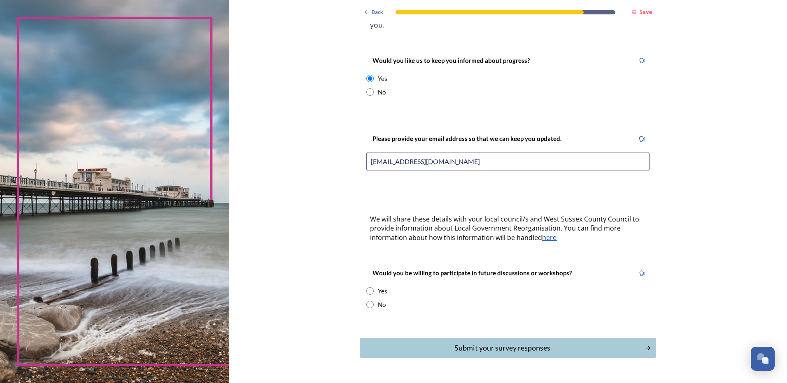
type input "lydiac@btinternet.com"
click at [367, 288] on input "radio" at bounding box center [369, 291] width 7 height 7
radio input "true"
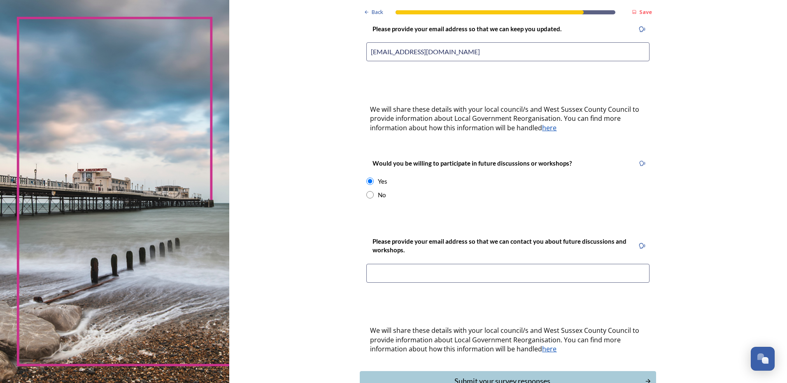
scroll to position [214, 0]
drag, startPoint x: 448, startPoint y: 39, endPoint x: 341, endPoint y: 37, distance: 107.4
click at [341, 37] on div "Back Save Keep updated We are still quite early in the process of change and wi…" at bounding box center [507, 112] width 557 height 652
click at [459, 263] on input at bounding box center [507, 272] width 283 height 19
paste input "lydiac@btinternet.com"
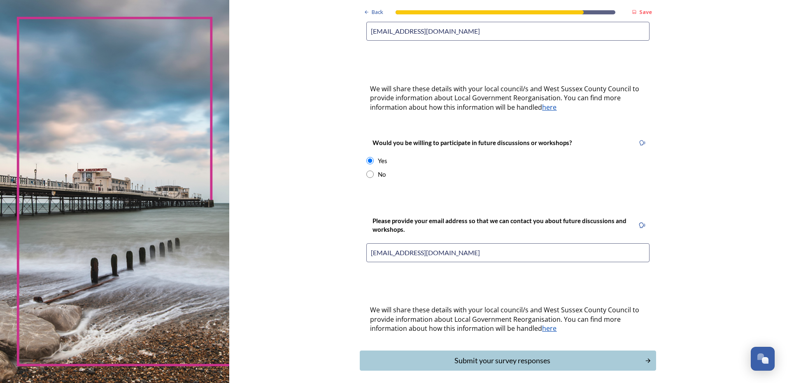
scroll to position [258, 0]
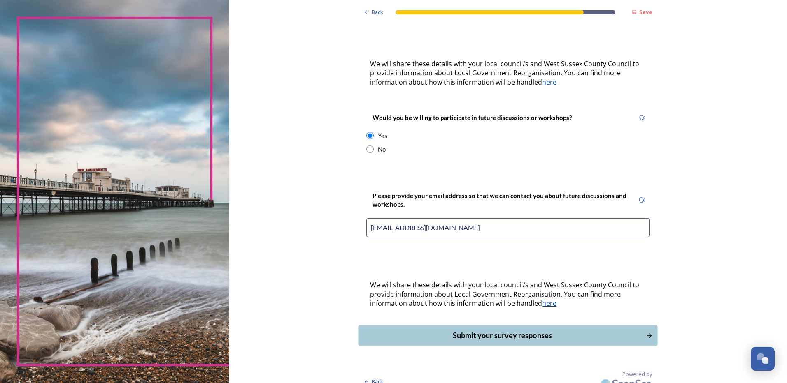
type input "lydiac@btinternet.com"
click at [524, 326] on button "Submit your survey responses" at bounding box center [507, 336] width 299 height 20
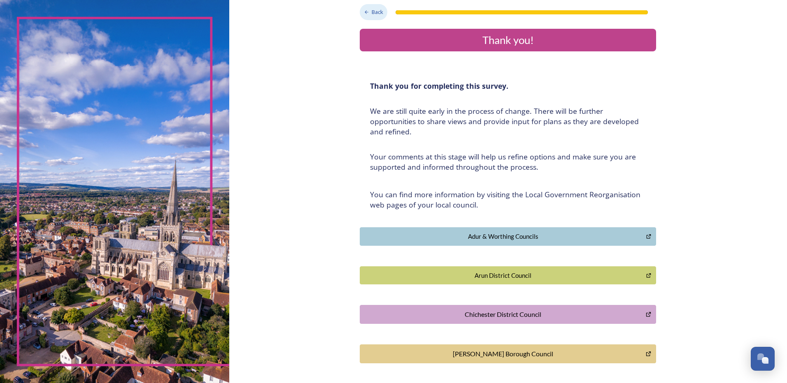
click at [371, 16] on span "Back" at bounding box center [377, 12] width 12 height 8
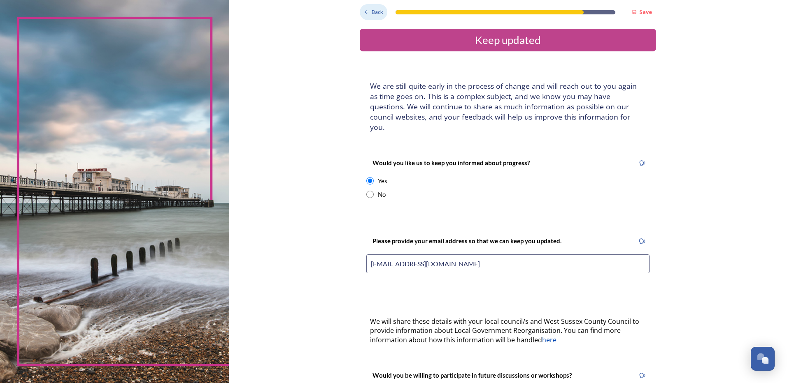
click at [371, 16] on span "Back" at bounding box center [377, 12] width 12 height 8
